Goal: Communication & Community: Answer question/provide support

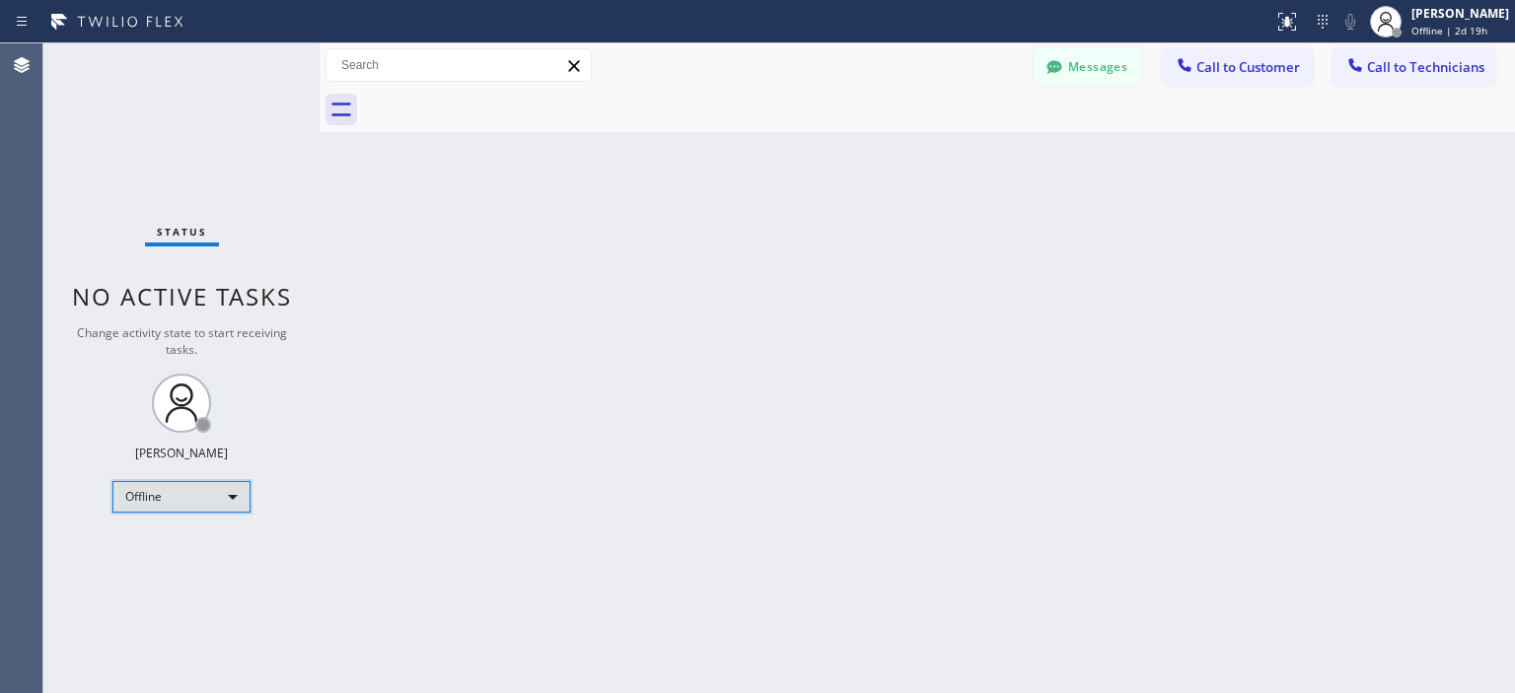
click at [208, 504] on div "Offline" at bounding box center [181, 497] width 138 height 32
click at [191, 494] on div "Offline" at bounding box center [181, 497] width 138 height 32
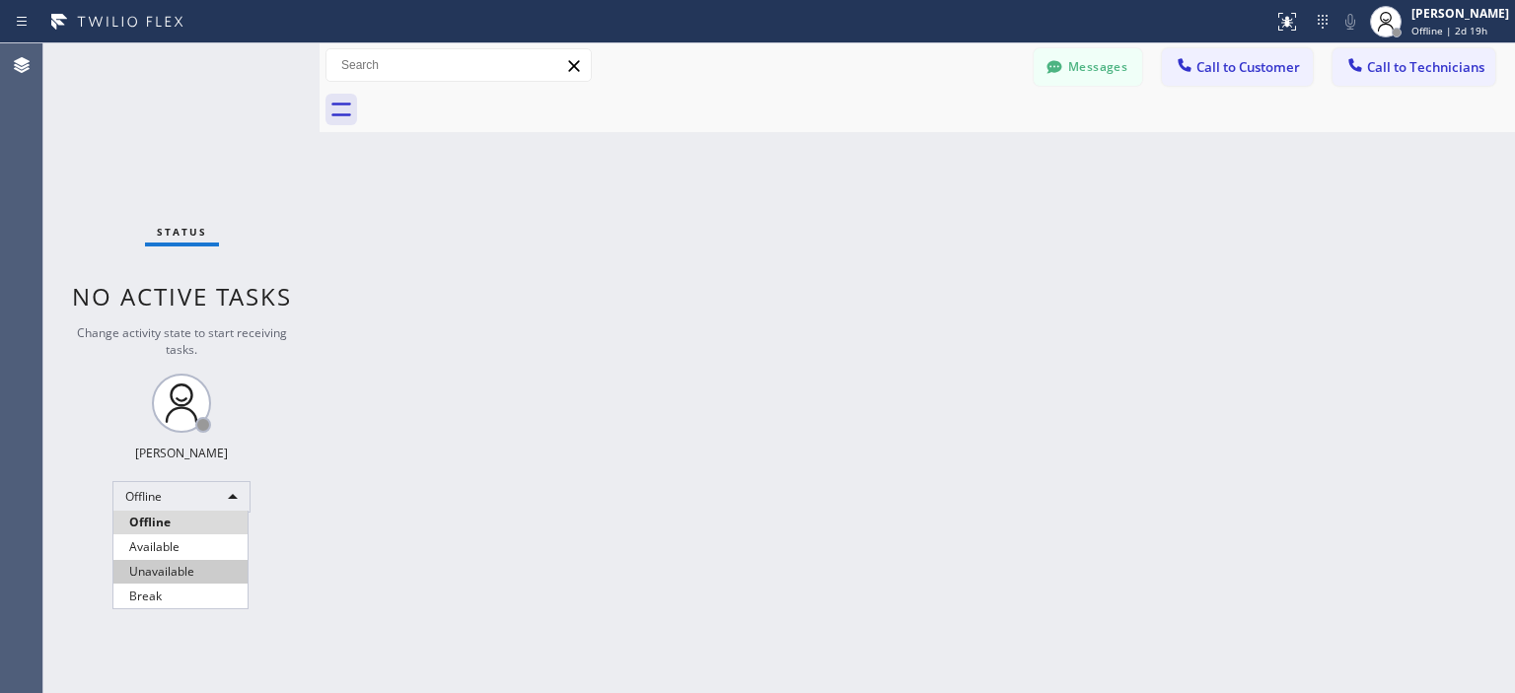
click at [170, 546] on li "Available" at bounding box center [180, 548] width 134 height 24
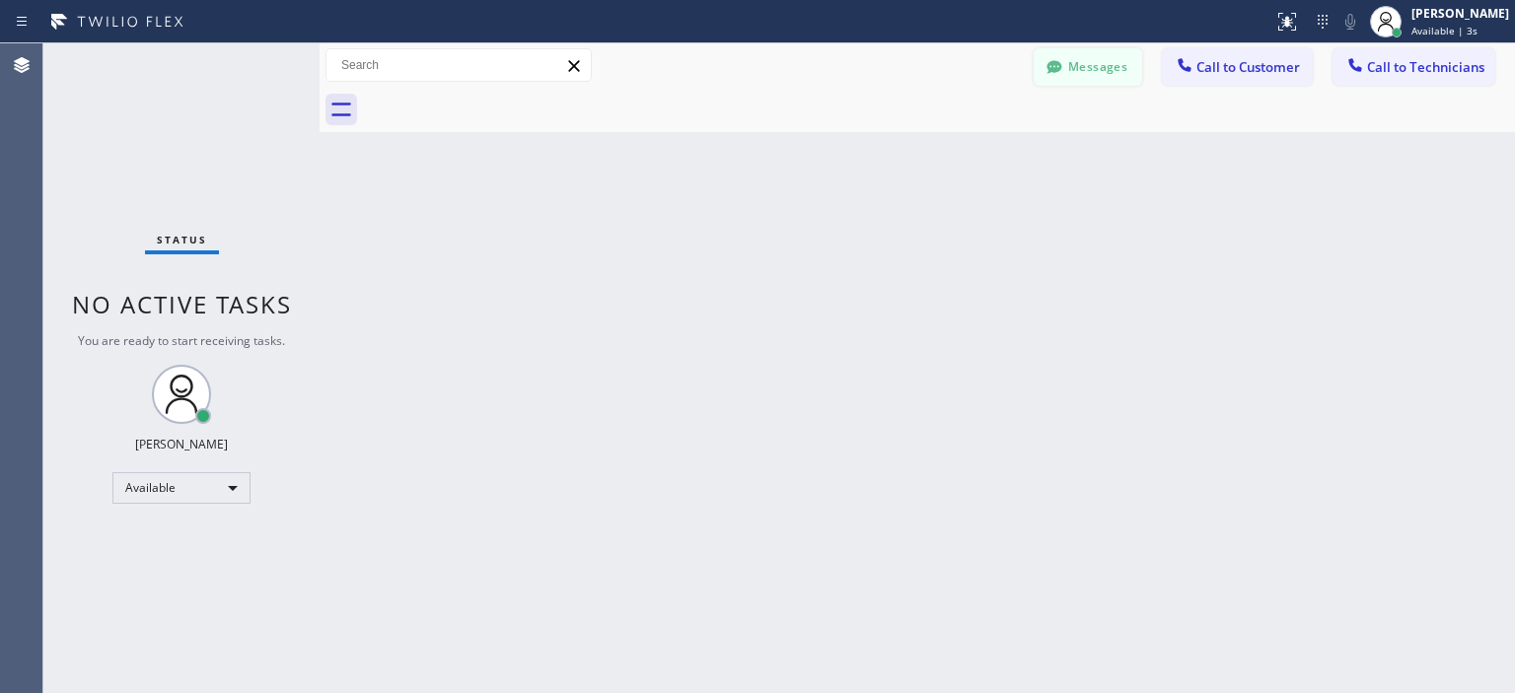
click at [1084, 63] on button "Messages" at bounding box center [1088, 66] width 108 height 37
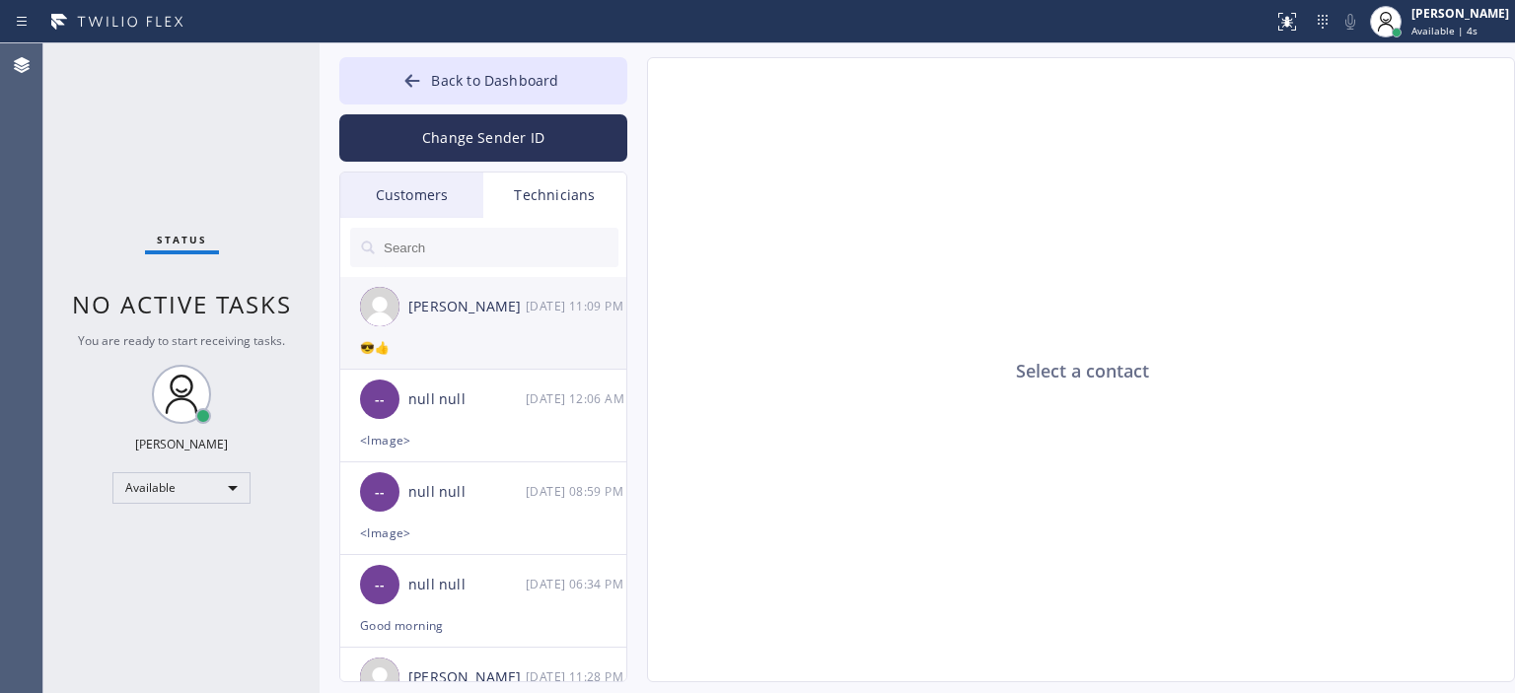
click at [515, 321] on div "[PERSON_NAME] [DATE] 11:09 PM" at bounding box center [484, 306] width 288 height 59
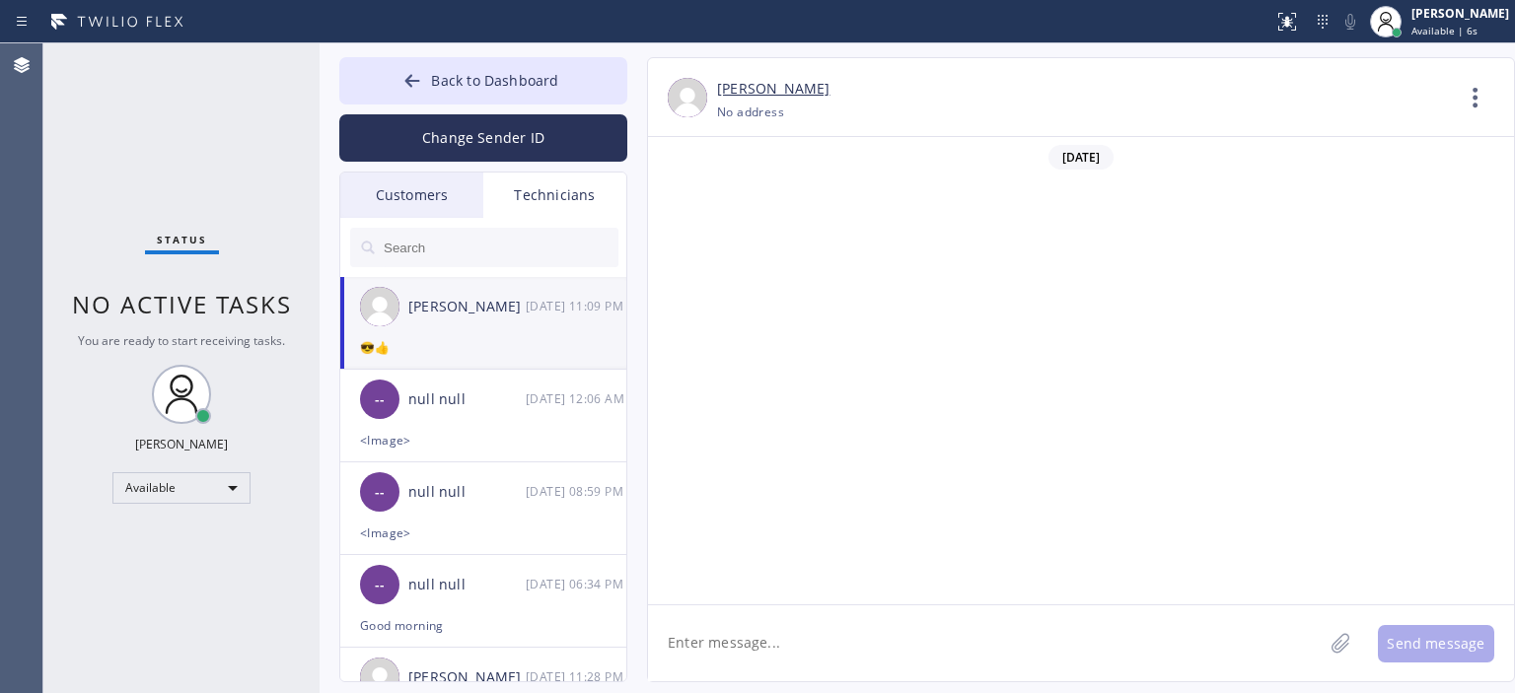
scroll to position [109636, 0]
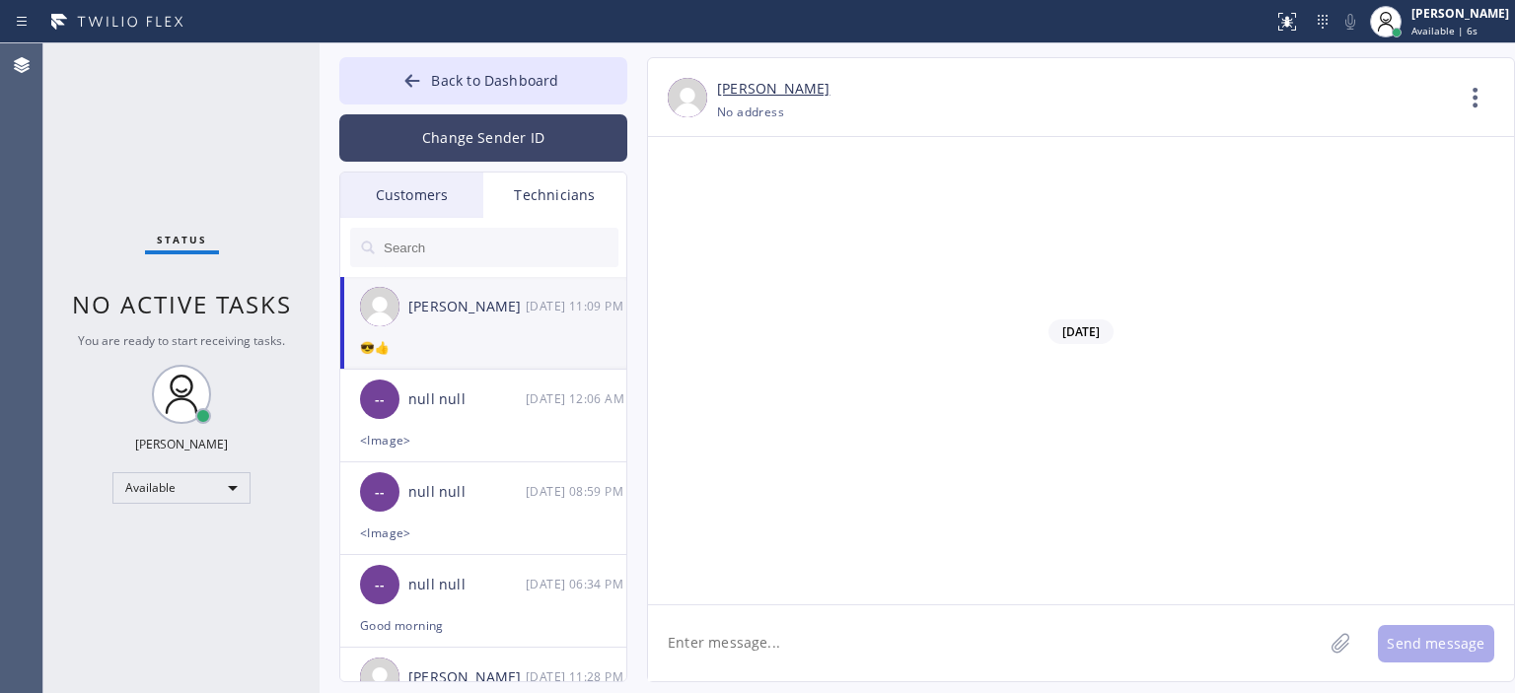
click at [519, 129] on button "Change Sender ID" at bounding box center [483, 137] width 288 height 47
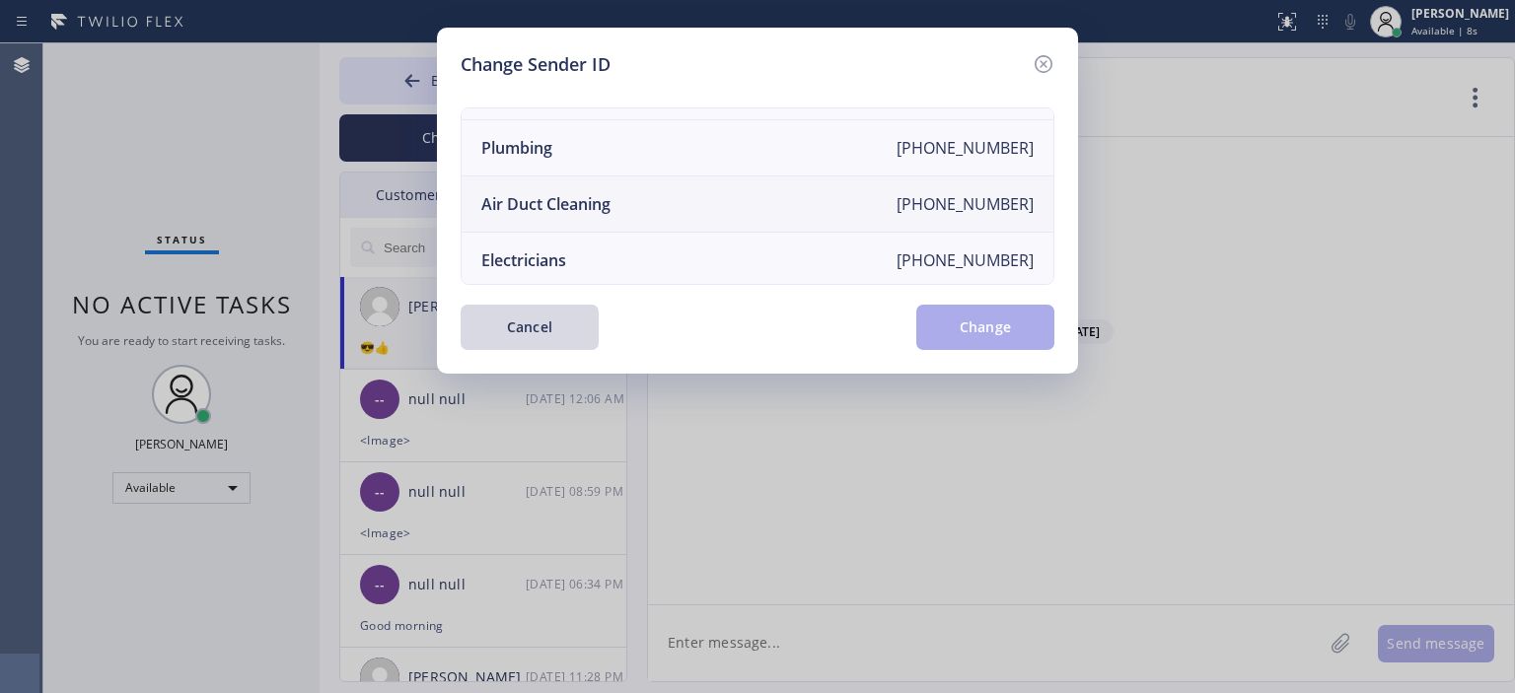
scroll to position [224, 0]
drag, startPoint x: 651, startPoint y: 186, endPoint x: 805, endPoint y: 272, distance: 176.2
click at [652, 185] on li "Air Duct Cleaning [PHONE_NUMBER]" at bounding box center [758, 201] width 592 height 56
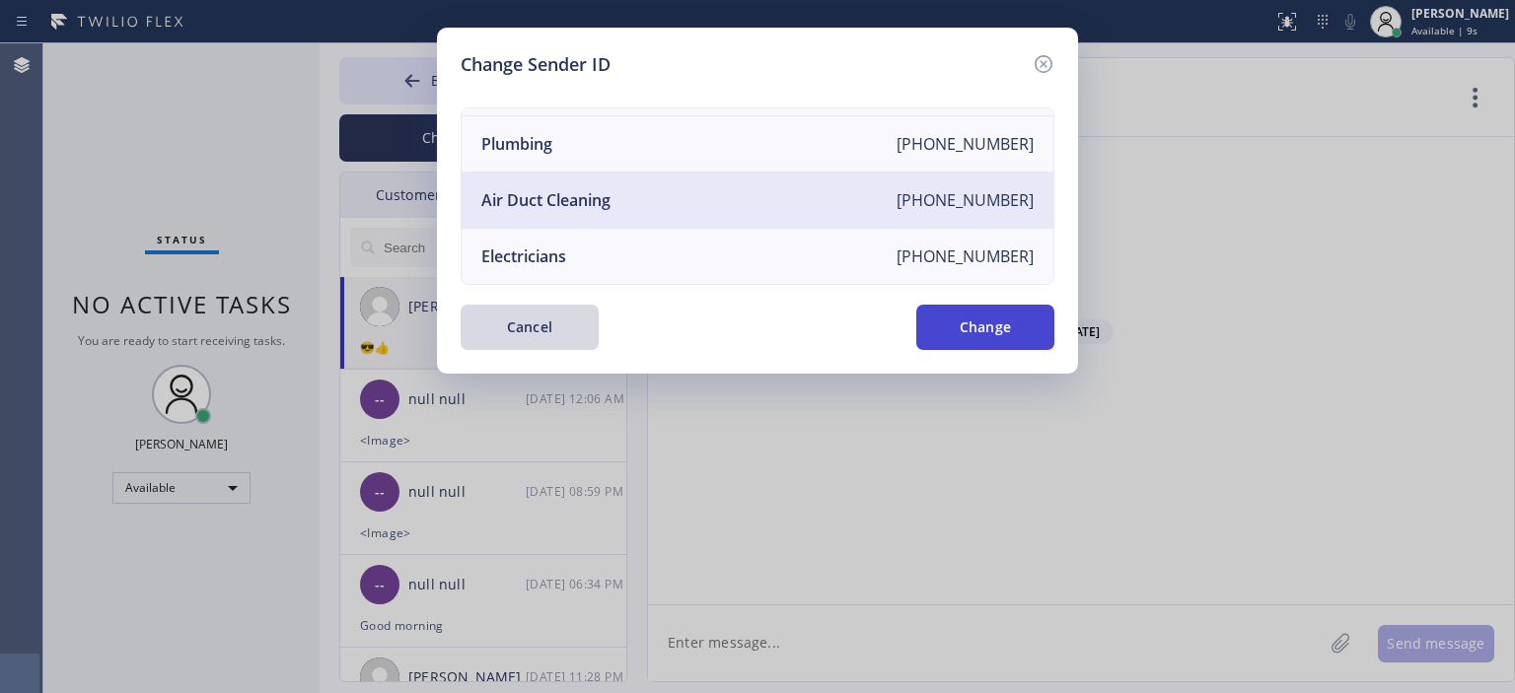
click at [1002, 330] on button "Change" at bounding box center [985, 327] width 138 height 45
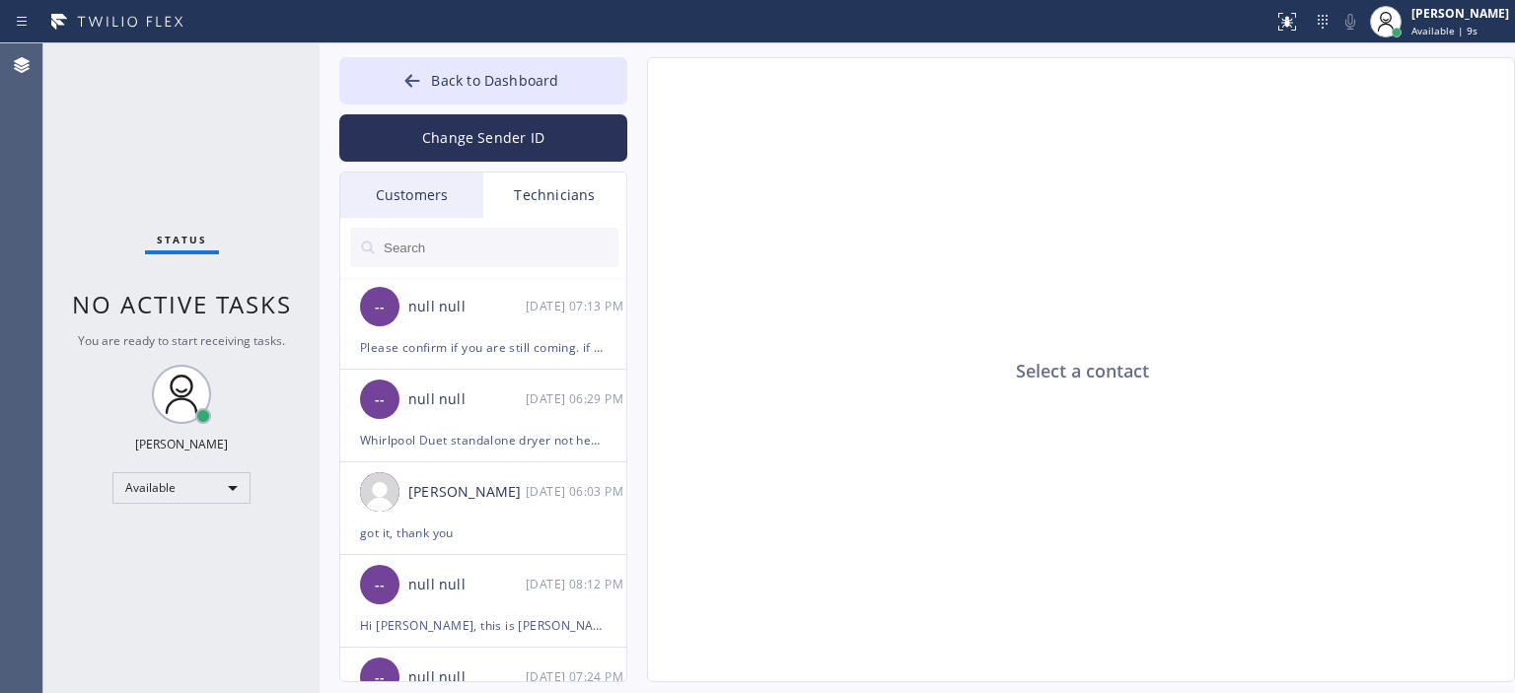
click at [423, 199] on div "Customers" at bounding box center [411, 195] width 143 height 45
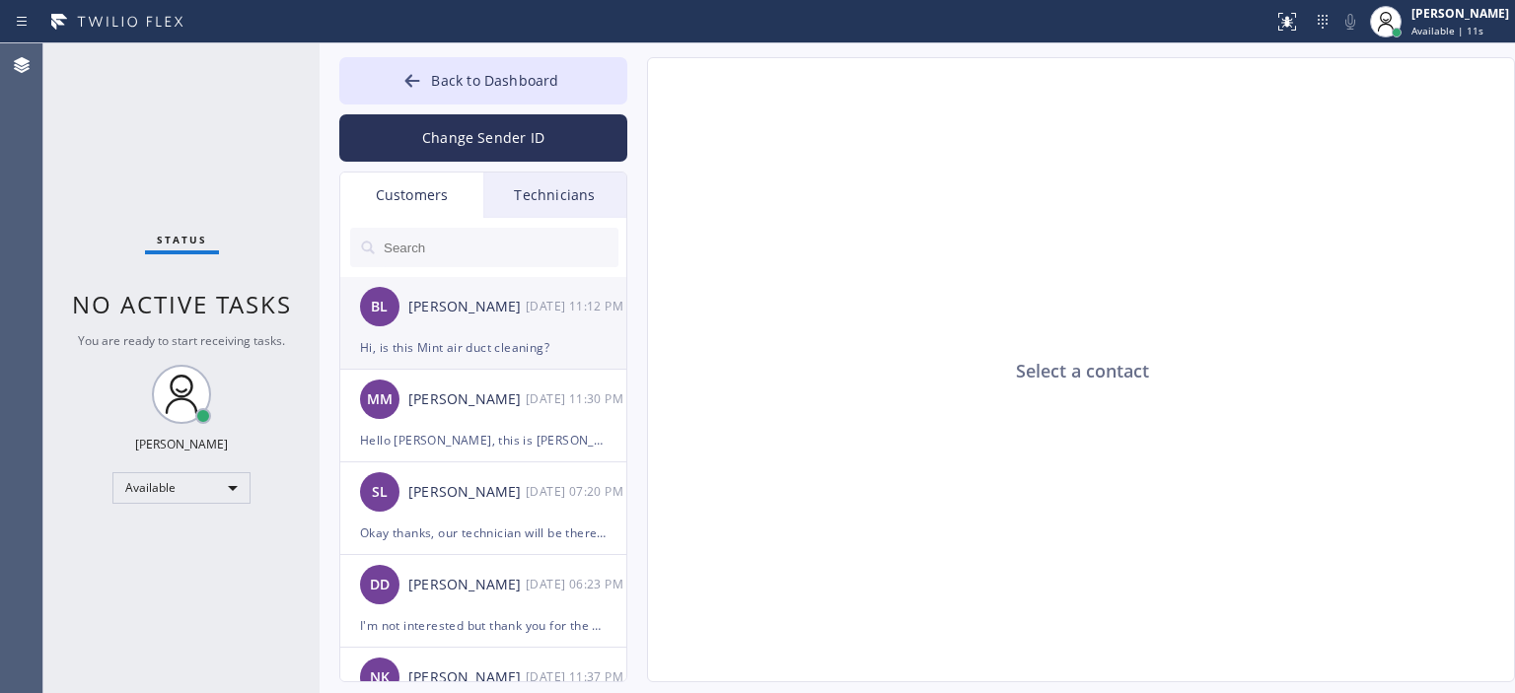
click at [551, 311] on div "[DATE] 11:12 PM" at bounding box center [577, 306] width 103 height 23
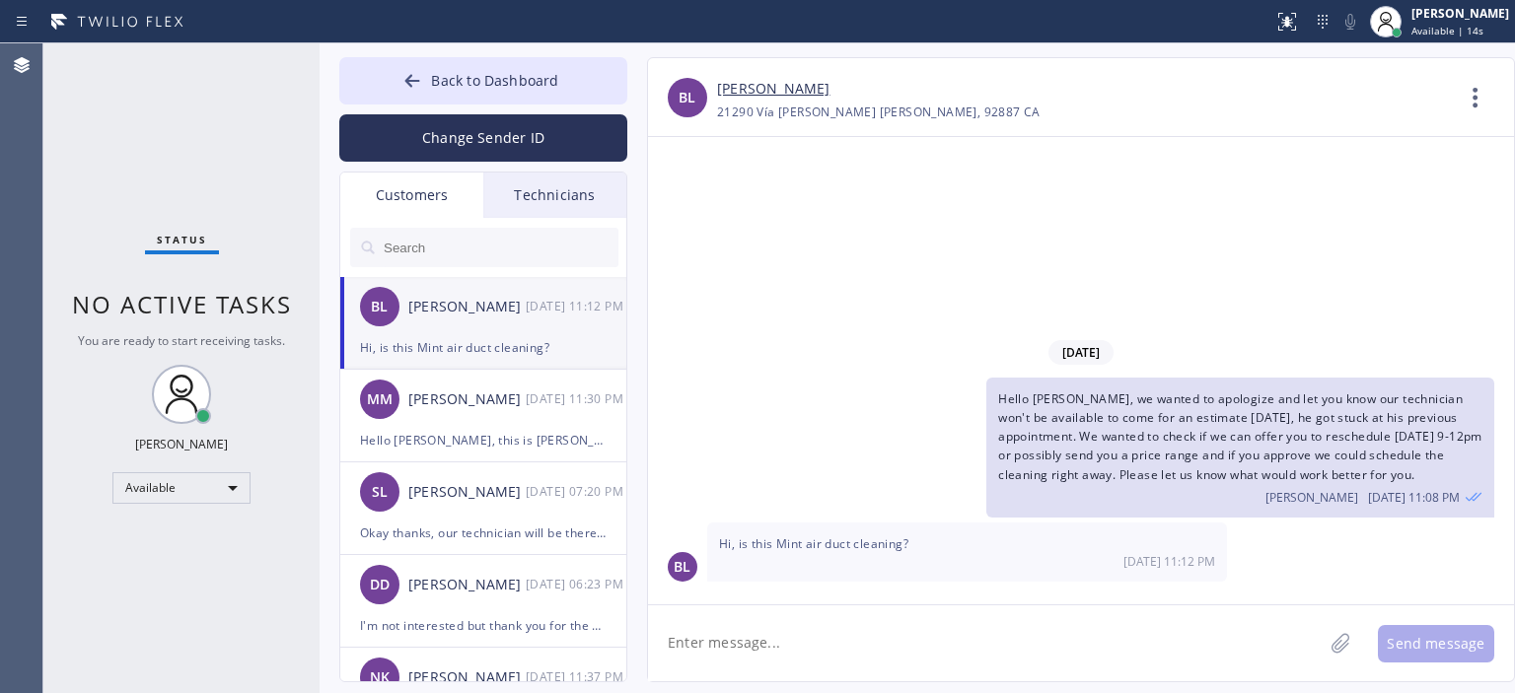
click at [782, 90] on link "[PERSON_NAME]" at bounding box center [773, 89] width 112 height 23
click at [465, 423] on div "MM [PERSON_NAME] [DATE] 11:30 PM" at bounding box center [484, 399] width 288 height 59
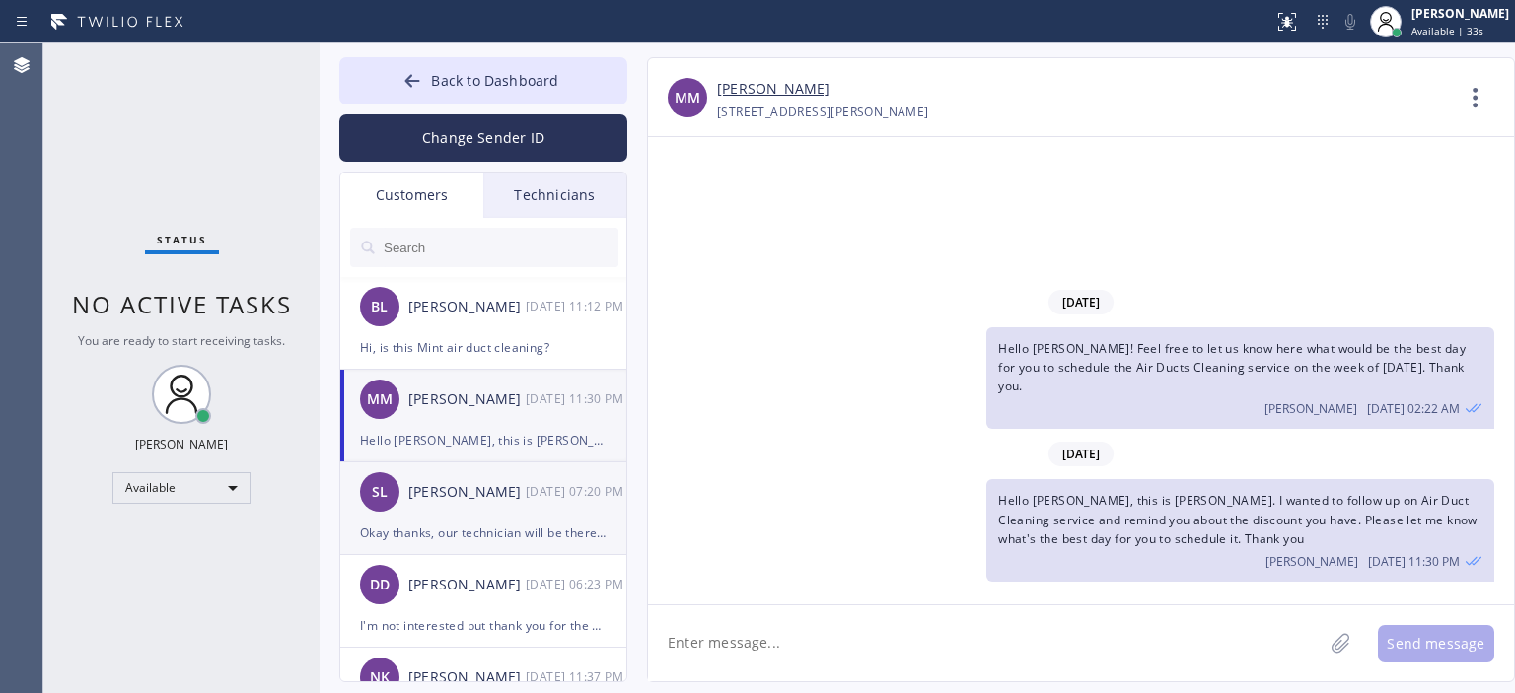
click at [487, 510] on div "SL [PERSON_NAME] [DATE] 07:20 PM" at bounding box center [484, 492] width 288 height 59
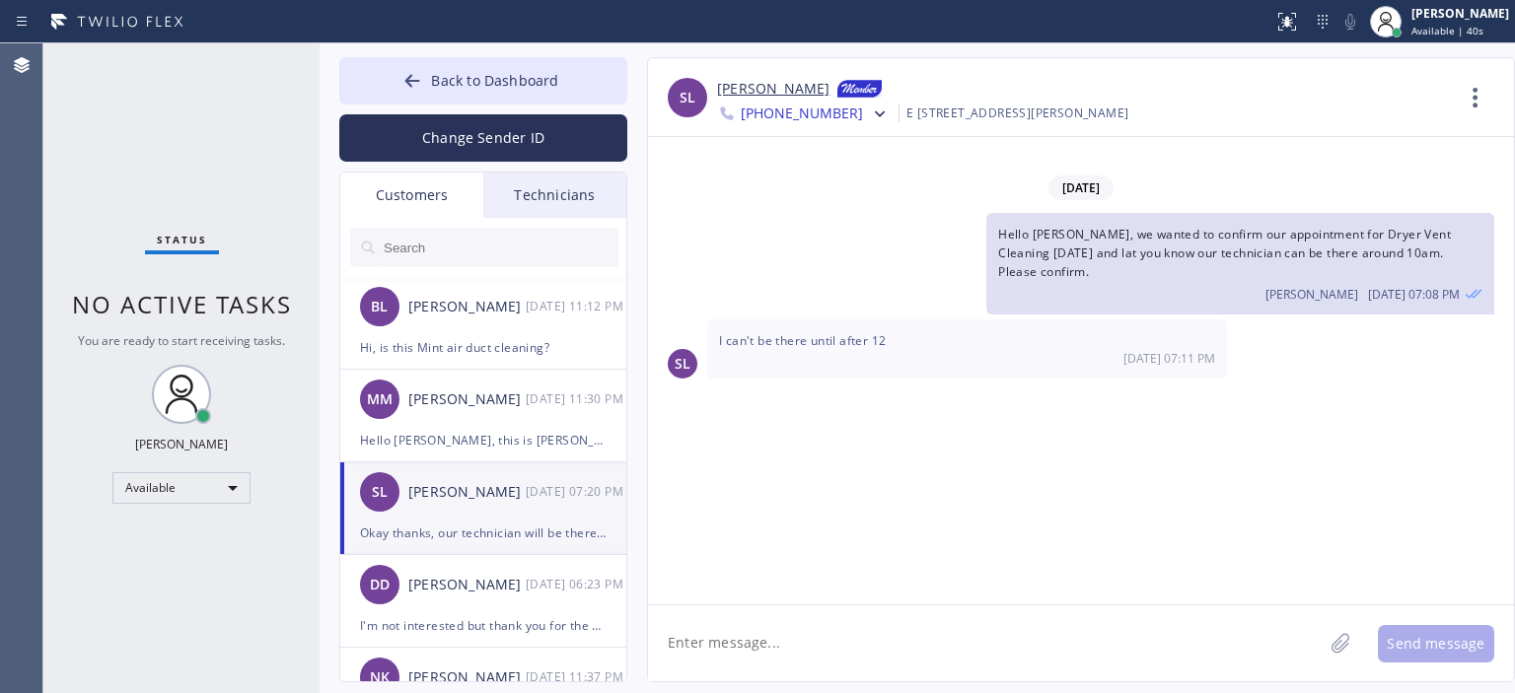
click at [806, 113] on span "[PHONE_NUMBER]" at bounding box center [802, 116] width 122 height 24
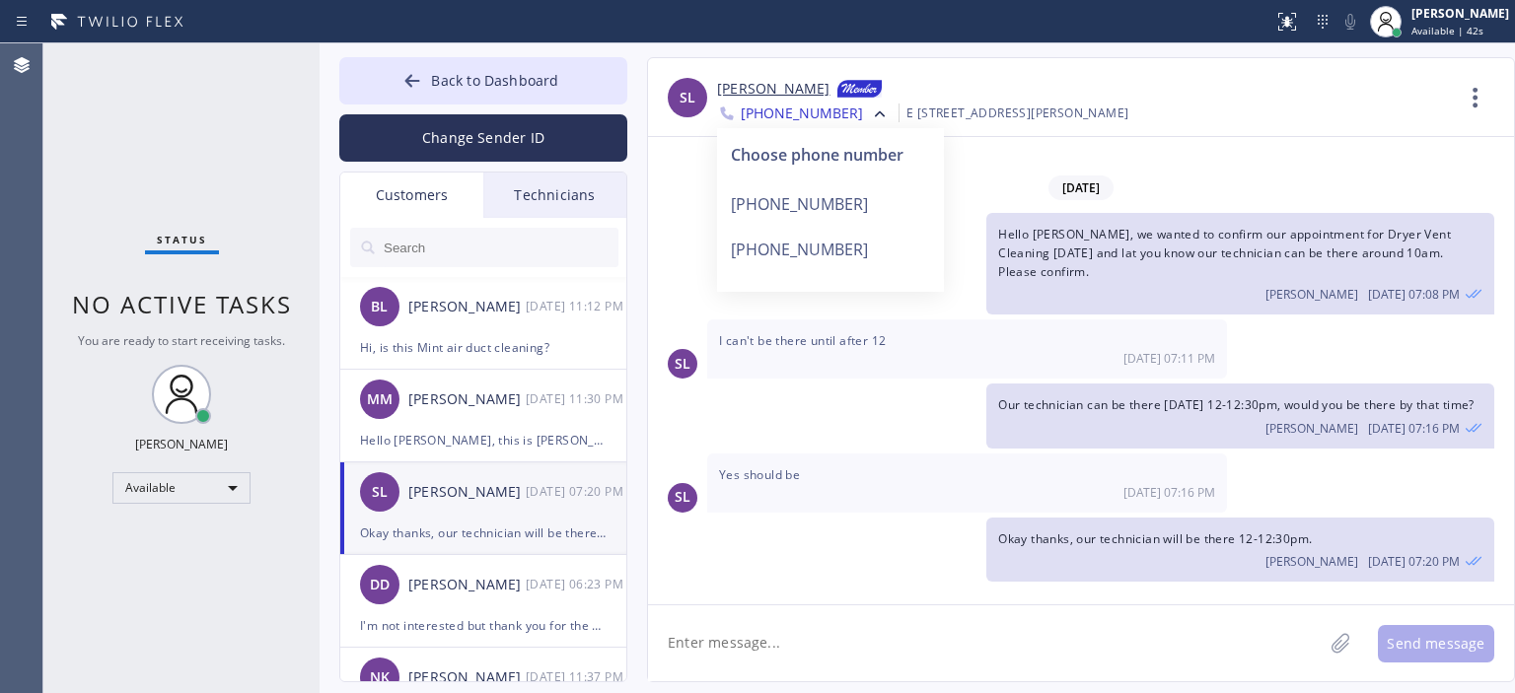
click at [889, 412] on div "Our technician can be there [DATE] 12-12:30pm, would you be there by that time?…" at bounding box center [1071, 416] width 846 height 64
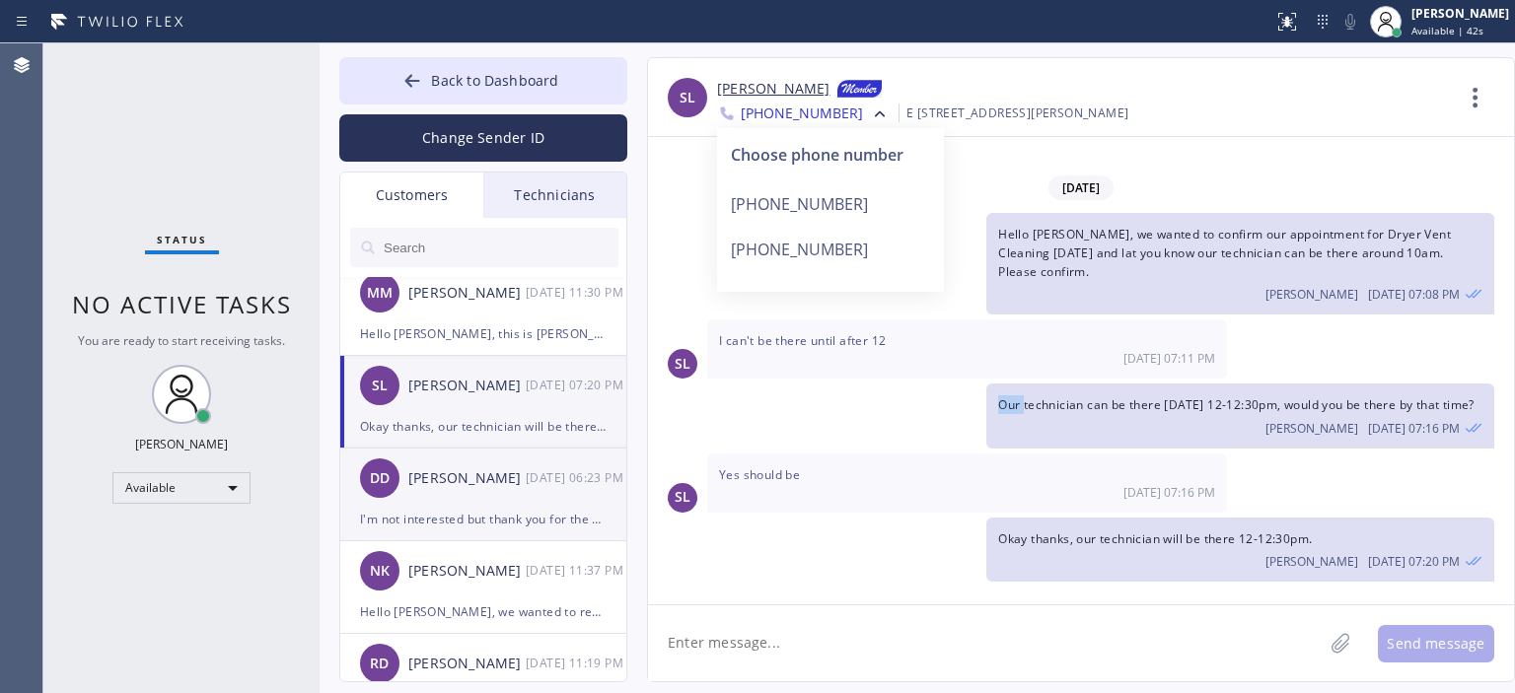
scroll to position [106, 0]
click at [508, 501] on div "DD [PERSON_NAME] [DATE] 06:23 PM" at bounding box center [484, 479] width 288 height 59
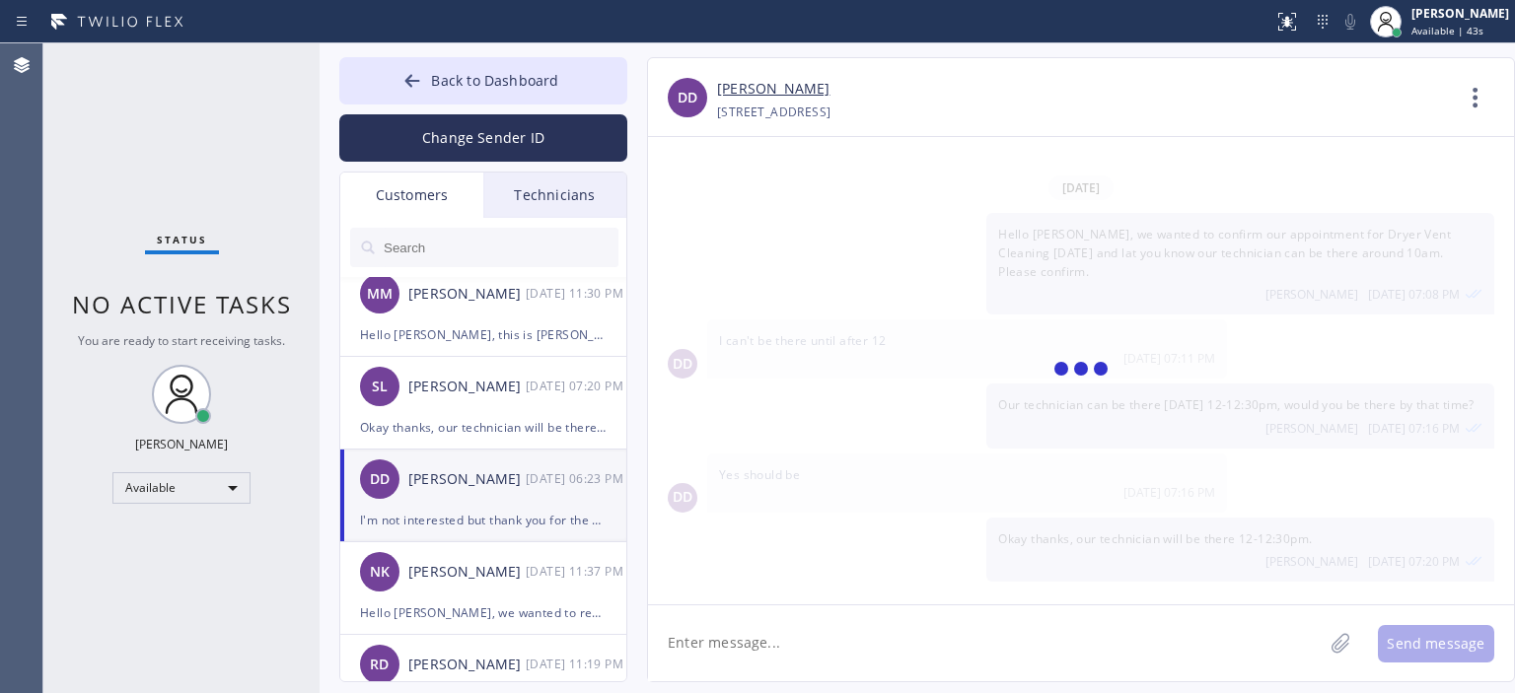
scroll to position [161, 0]
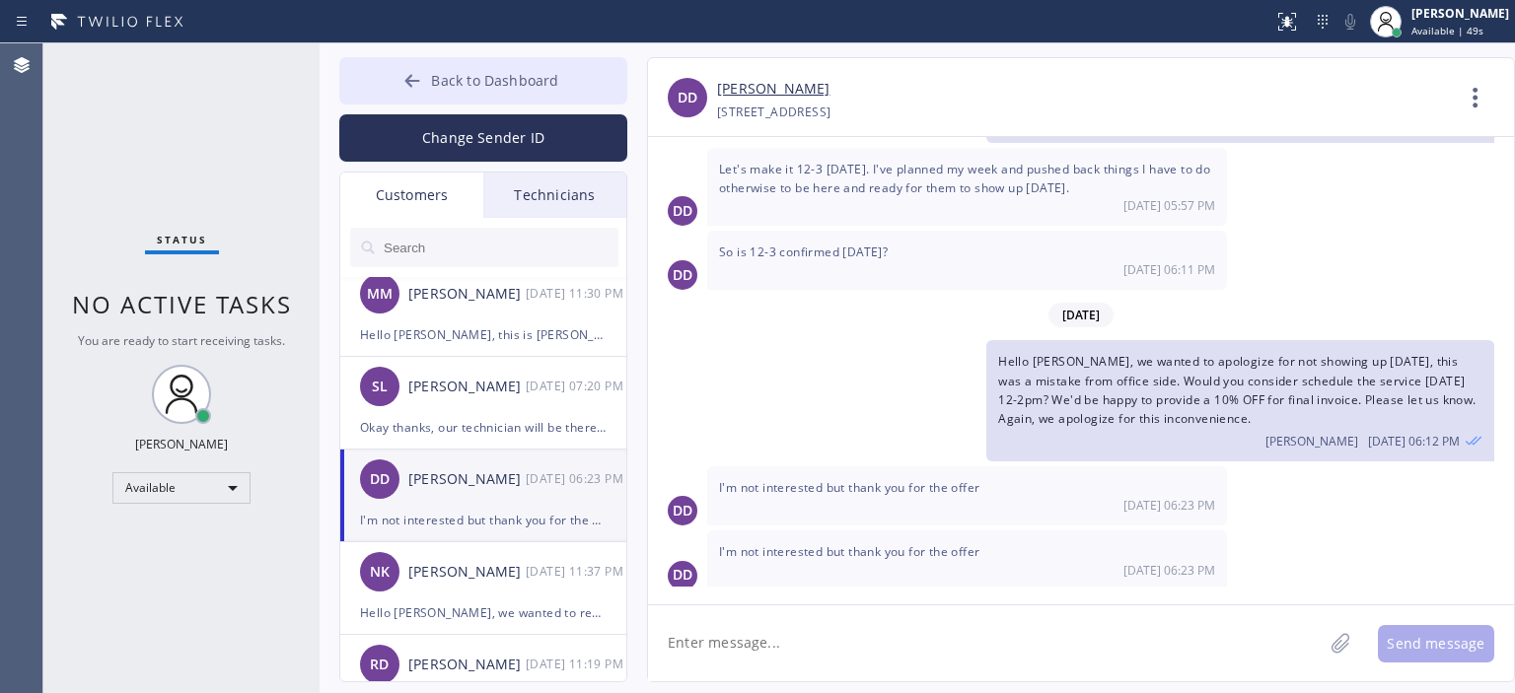
click at [398, 82] on button "Back to Dashboard" at bounding box center [483, 80] width 288 height 47
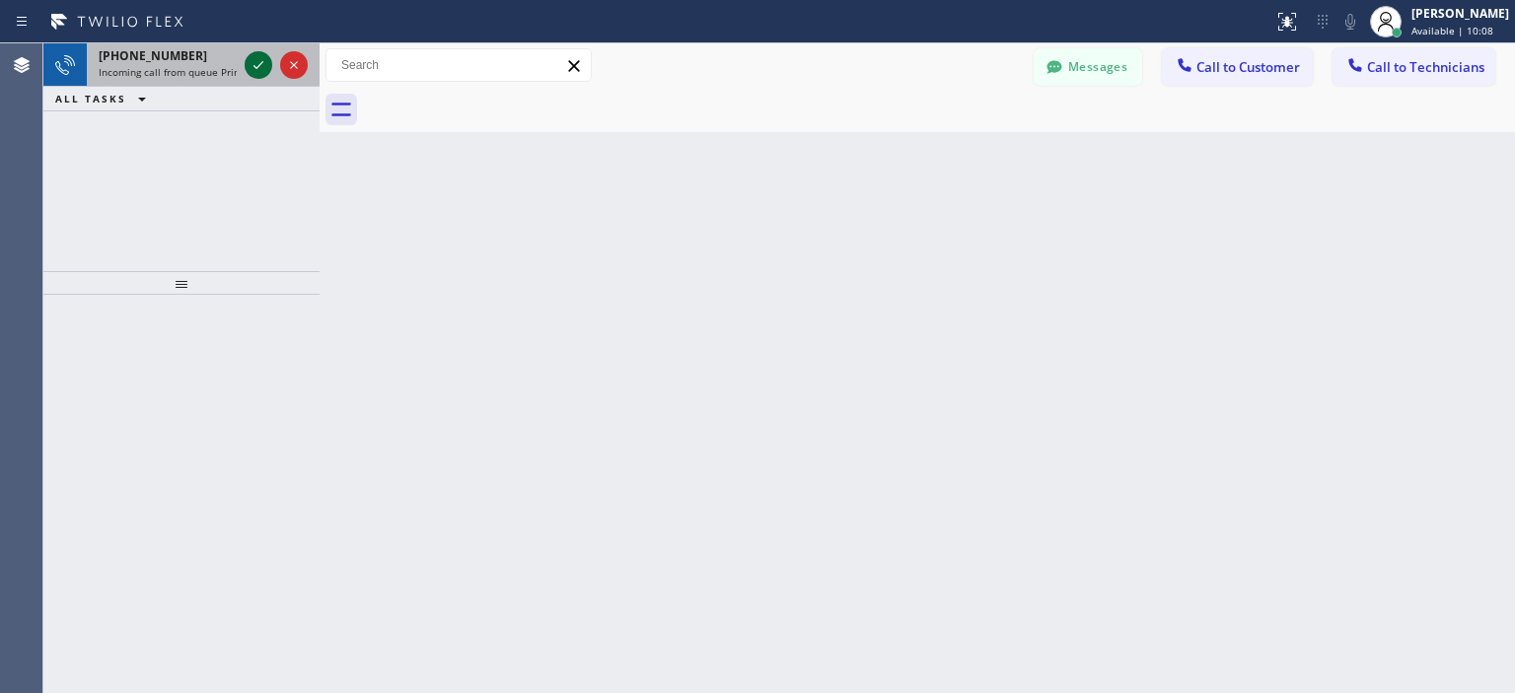
click at [252, 71] on icon at bounding box center [259, 65] width 24 height 24
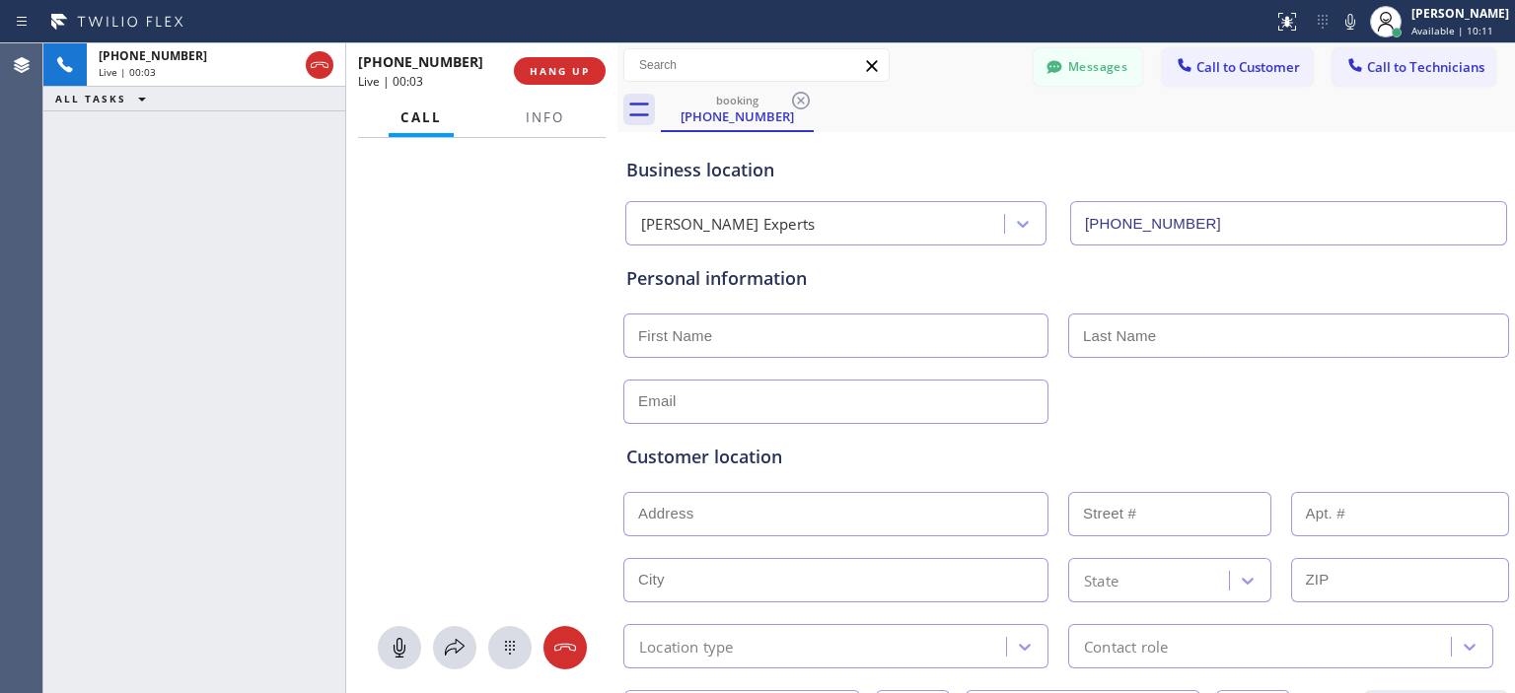
type input "[PHONE_NUMBER]"
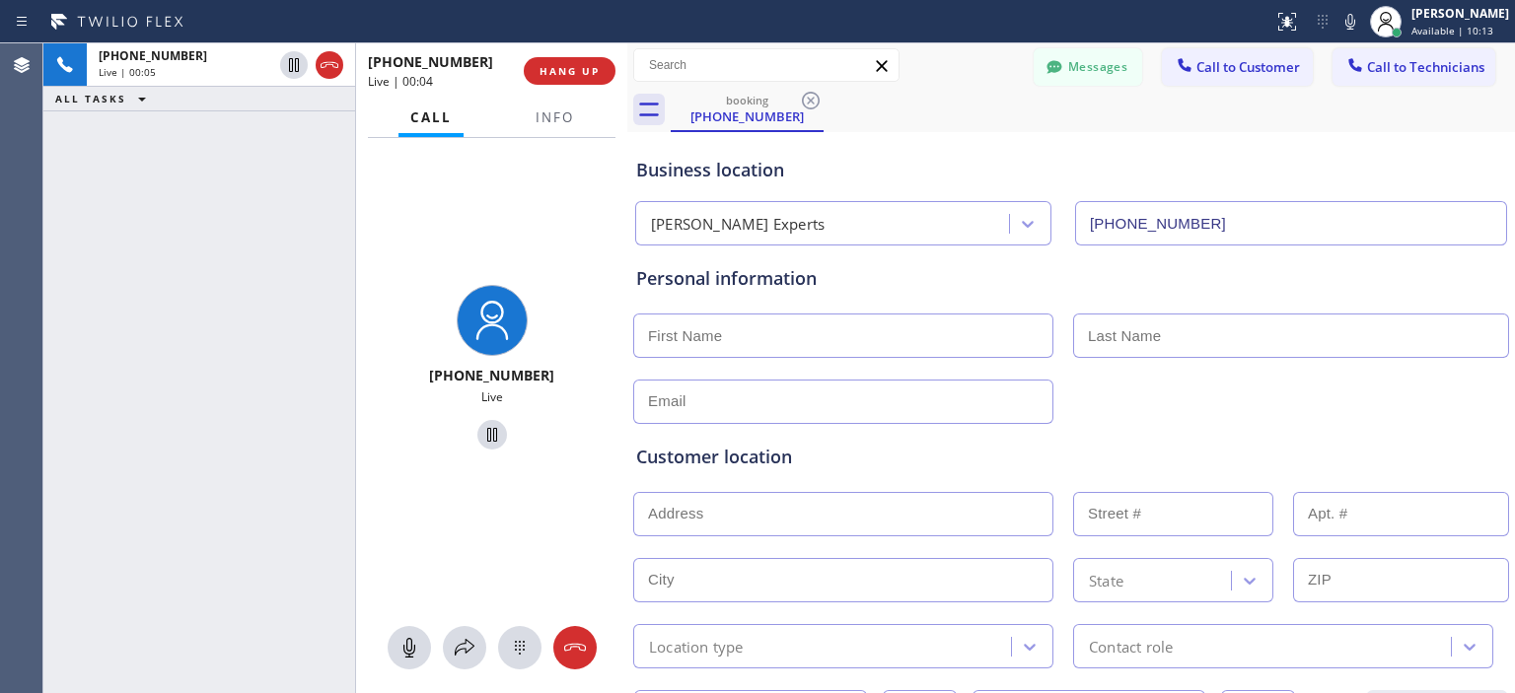
drag, startPoint x: 316, startPoint y: 131, endPoint x: 623, endPoint y: 157, distance: 308.8
click at [627, 157] on div at bounding box center [627, 368] width 0 height 650
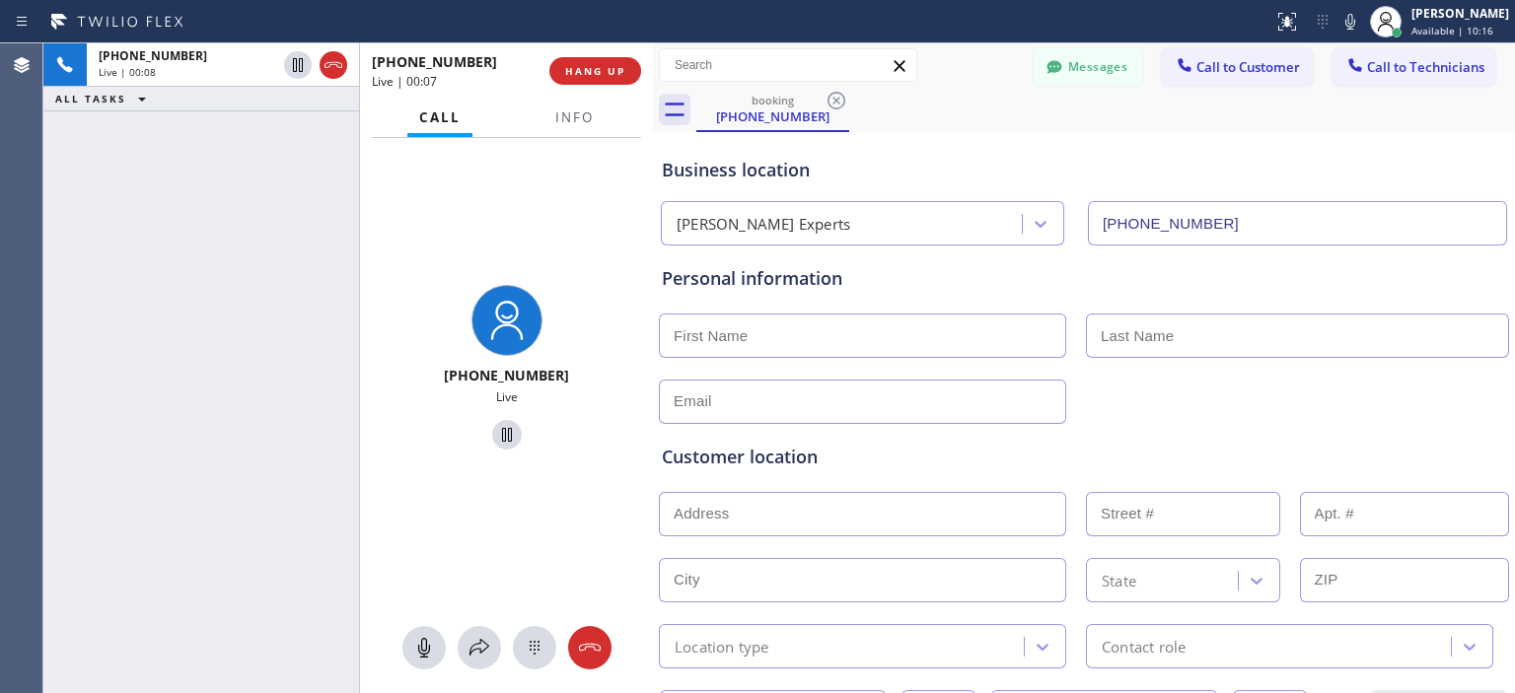
drag, startPoint x: 623, startPoint y: 157, endPoint x: 649, endPoint y: 156, distance: 25.7
click at [653, 156] on div at bounding box center [653, 368] width 0 height 650
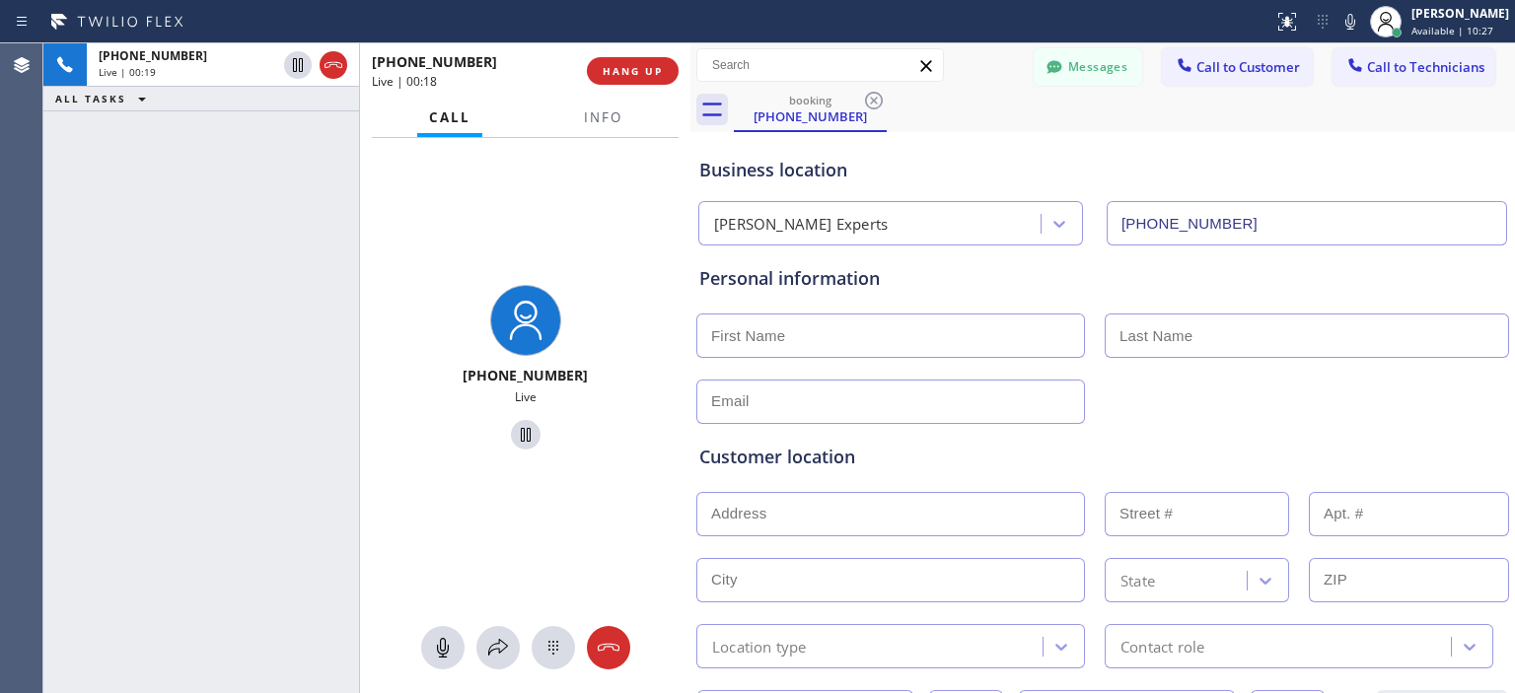
drag, startPoint x: 649, startPoint y: 154, endPoint x: 686, endPoint y: 160, distance: 37.9
click at [690, 160] on div at bounding box center [690, 368] width 0 height 650
drag, startPoint x: 565, startPoint y: 378, endPoint x: 461, endPoint y: 381, distance: 104.6
click at [461, 381] on div "[PHONE_NUMBER]" at bounding box center [525, 375] width 315 height 19
copy span "[PHONE_NUMBER]"
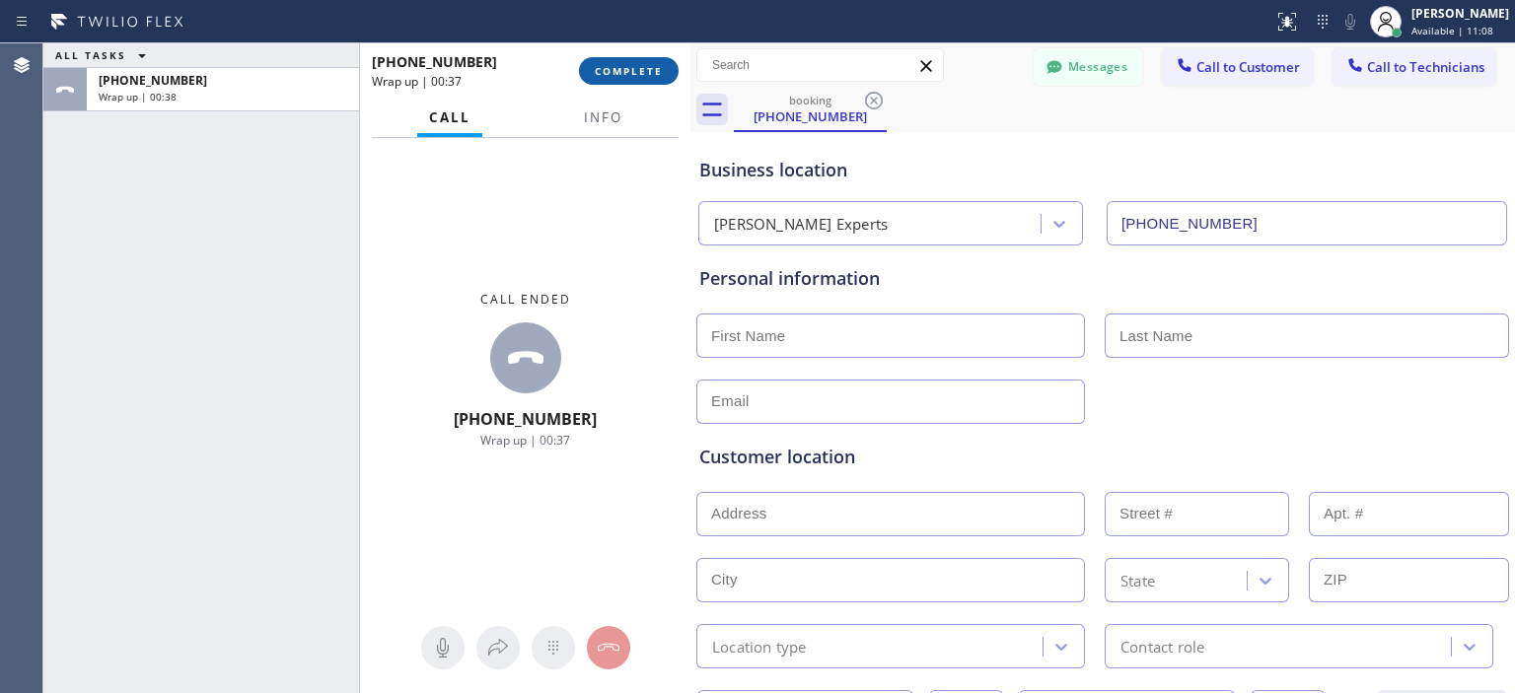
click at [631, 66] on span "COMPLETE" at bounding box center [629, 71] width 68 height 14
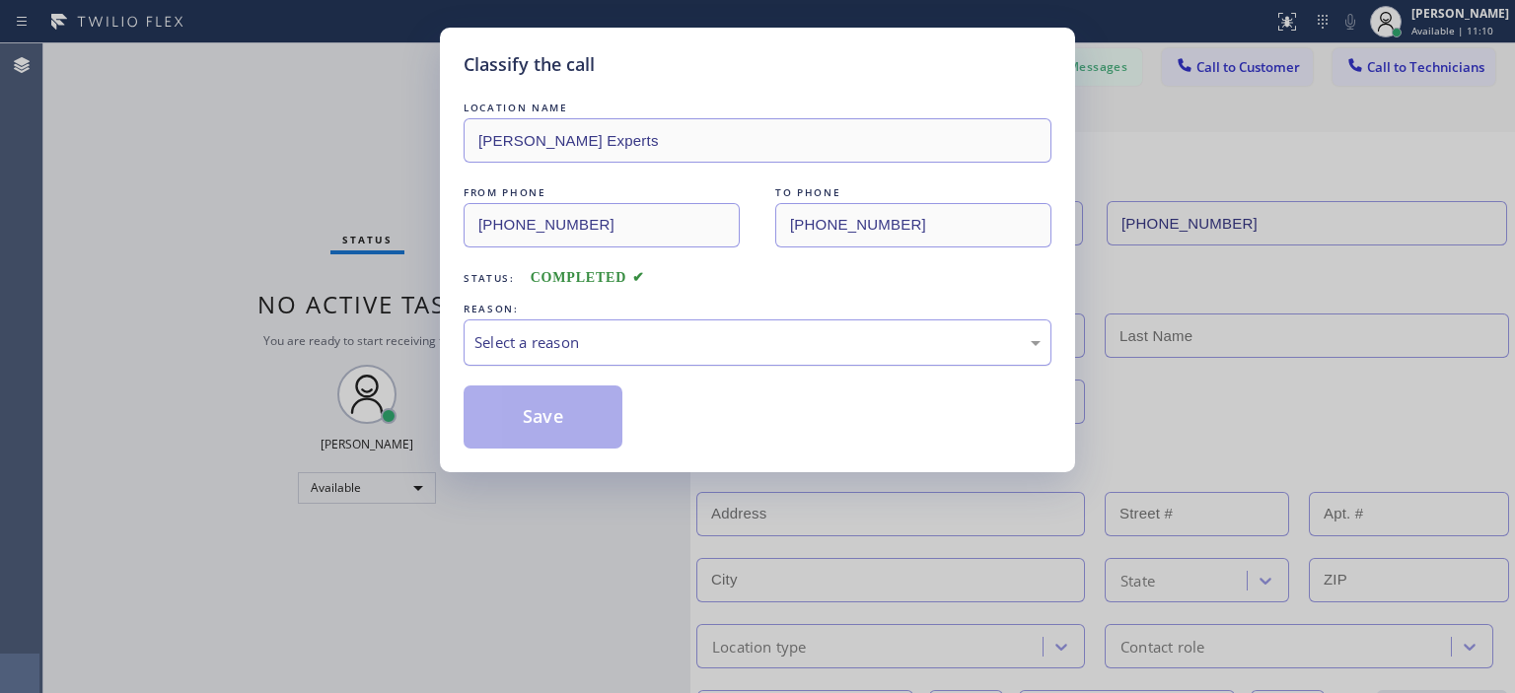
click at [676, 339] on div "Select a reason" at bounding box center [757, 342] width 566 height 23
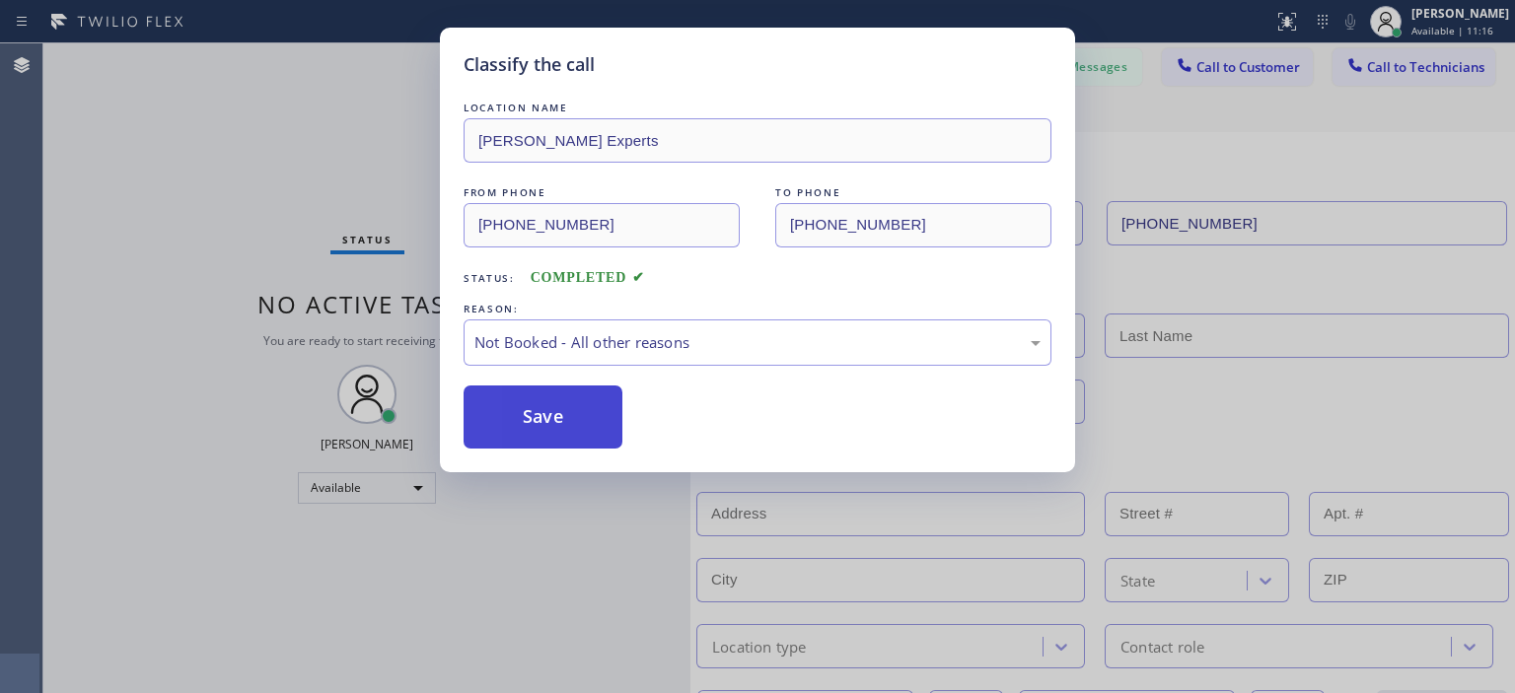
click at [560, 405] on button "Save" at bounding box center [543, 417] width 159 height 63
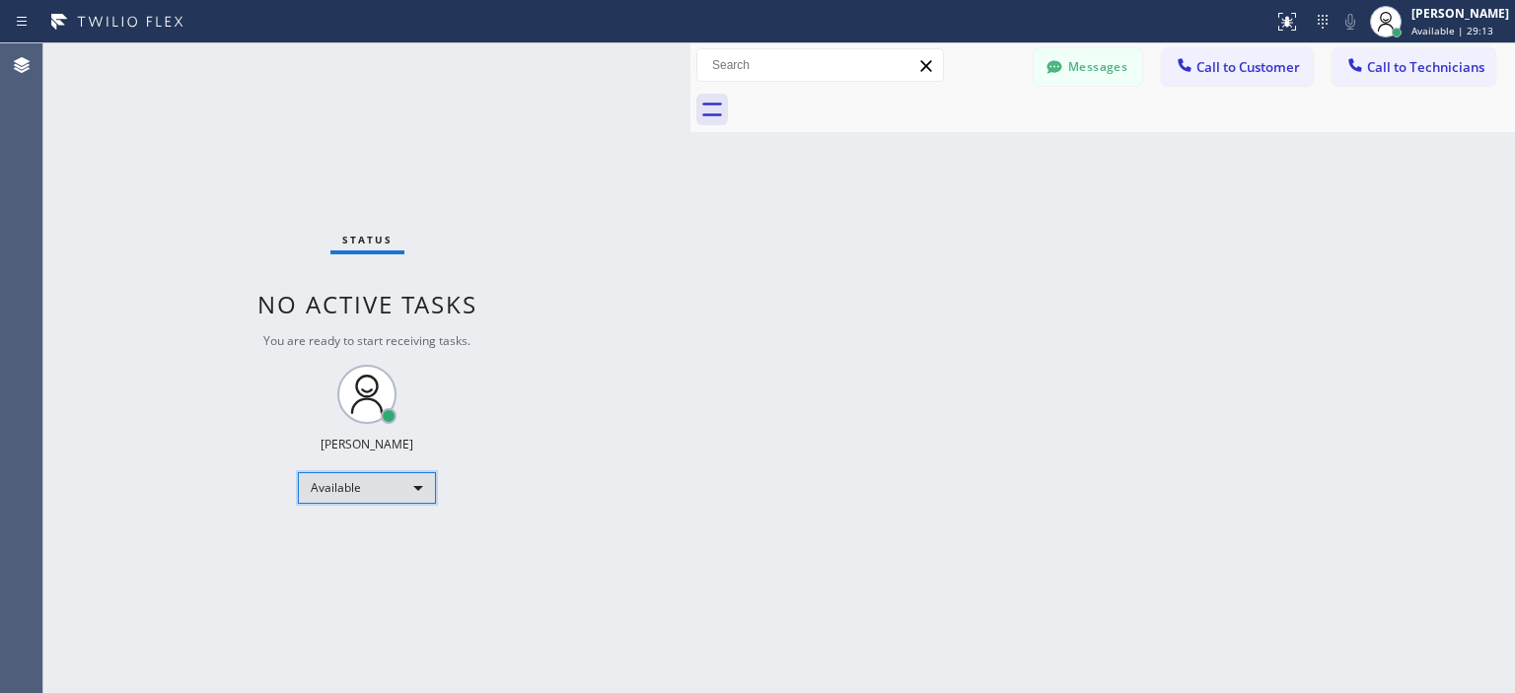
click at [402, 477] on div "Available" at bounding box center [367, 488] width 138 height 32
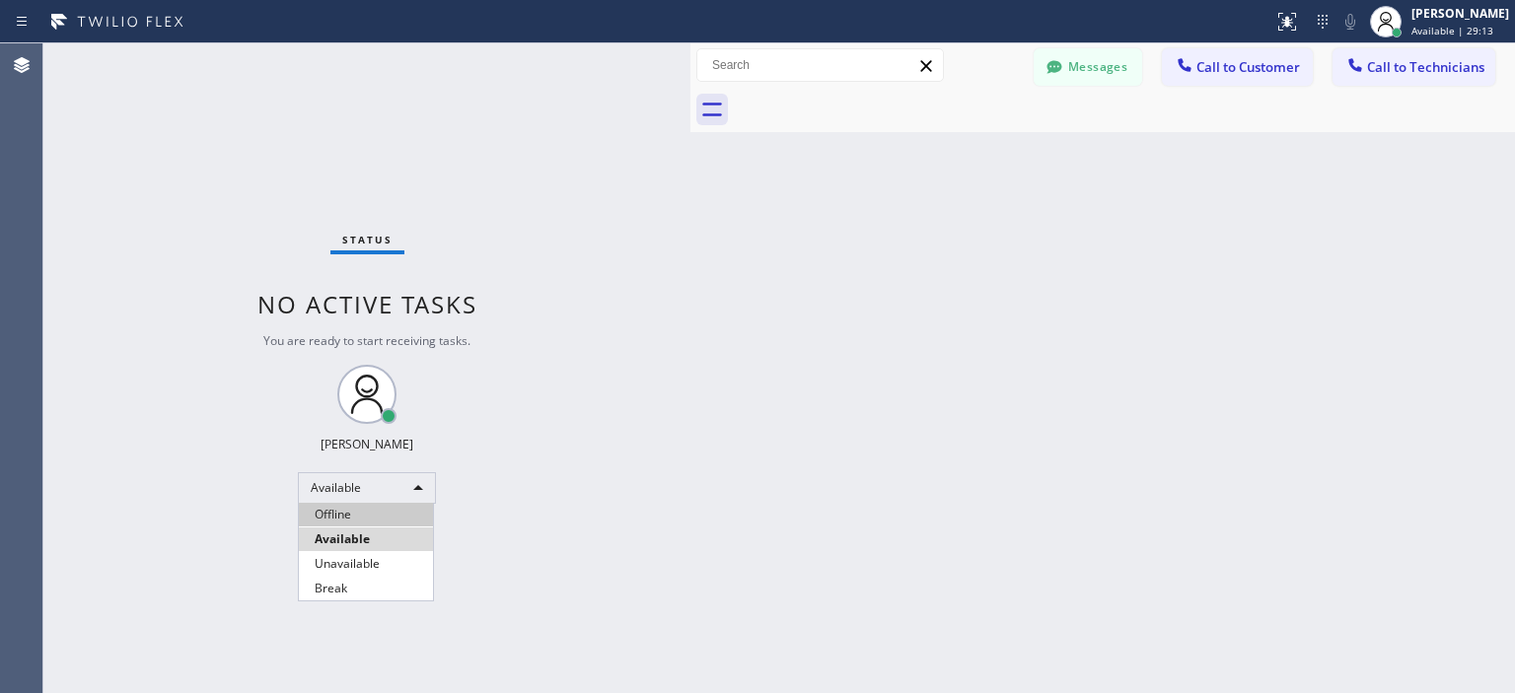
click at [374, 513] on li "Offline" at bounding box center [366, 515] width 134 height 24
